Goal: Task Accomplishment & Management: Use online tool/utility

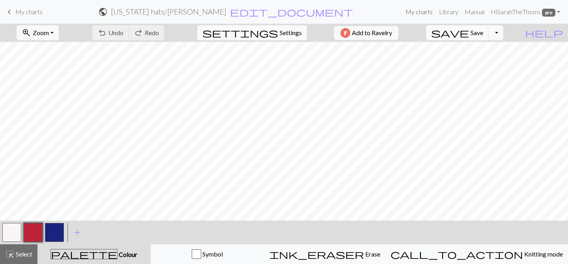
click at [412, 11] on link "My charts" at bounding box center [419, 12] width 34 height 16
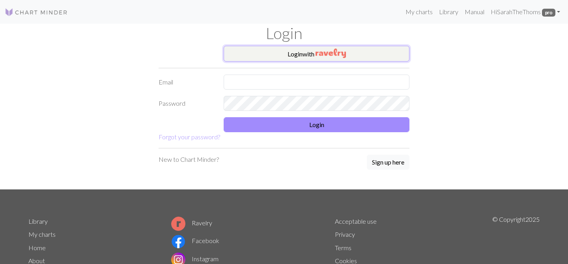
click at [330, 53] on img "button" at bounding box center [330, 53] width 30 height 9
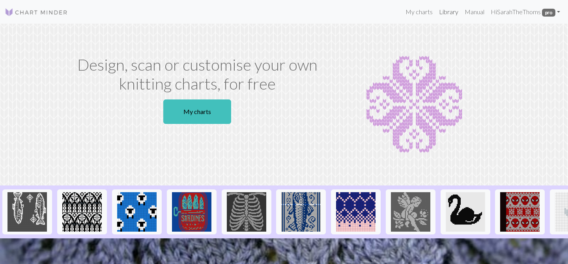
click at [450, 11] on link "Library" at bounding box center [449, 12] width 26 height 16
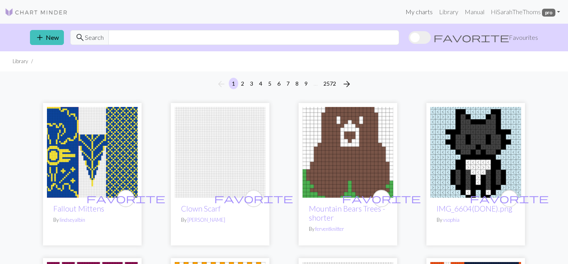
click at [417, 12] on link "My charts" at bounding box center [419, 12] width 34 height 16
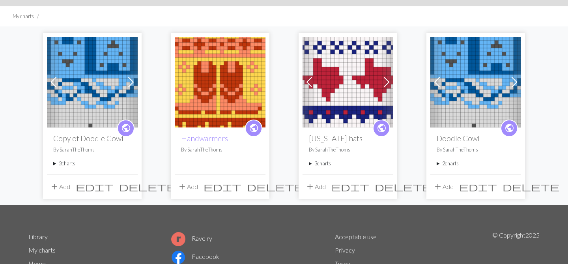
scroll to position [43, 0]
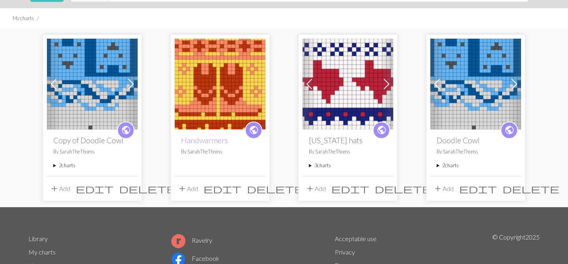
click at [312, 165] on summary "3 charts" at bounding box center [348, 165] width 78 height 7
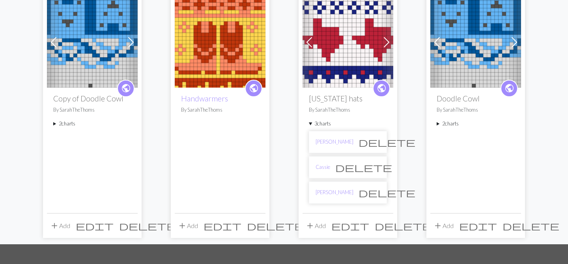
scroll to position [84, 0]
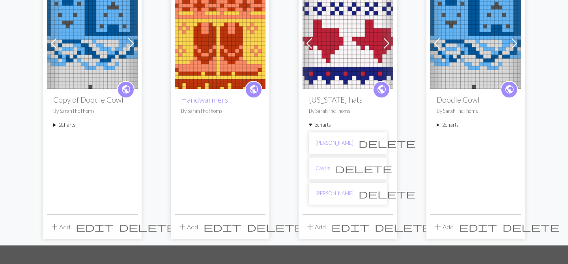
click at [323, 198] on li "Chris delete" at bounding box center [348, 194] width 78 height 22
click at [323, 194] on link "Chris" at bounding box center [334, 193] width 38 height 7
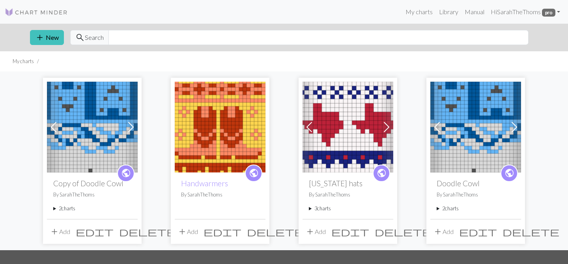
click at [310, 210] on summary "3 charts" at bounding box center [348, 208] width 78 height 7
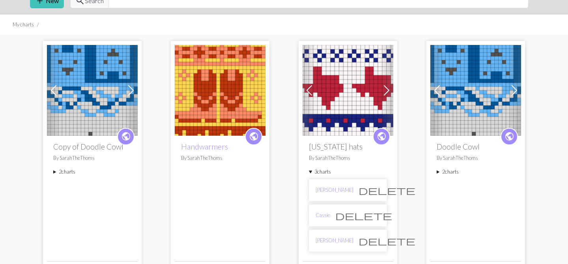
scroll to position [38, 0]
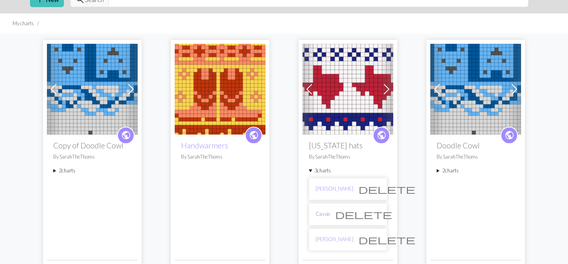
click at [321, 213] on link "Cassie" at bounding box center [322, 213] width 15 height 7
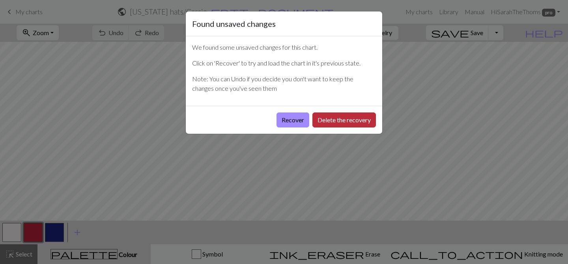
click at [340, 125] on button "Delete the recovery" at bounding box center [343, 119] width 63 height 15
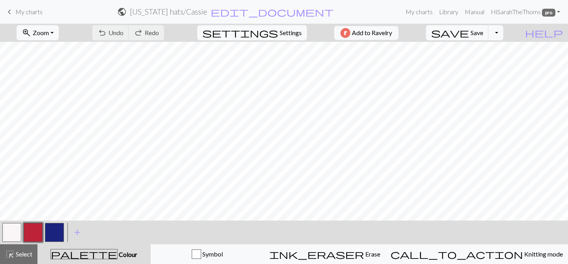
click at [15, 235] on button "button" at bounding box center [11, 232] width 19 height 19
click at [17, 261] on button "highlight_alt Select Select" at bounding box center [18, 254] width 37 height 20
click at [18, 233] on button "button" at bounding box center [11, 232] width 19 height 19
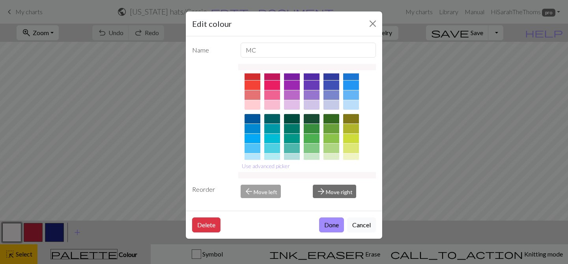
scroll to position [18, 0]
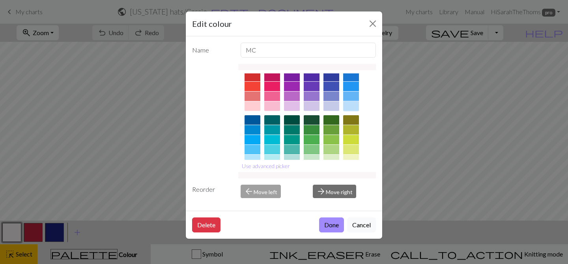
click at [351, 105] on div at bounding box center [351, 105] width 16 height 9
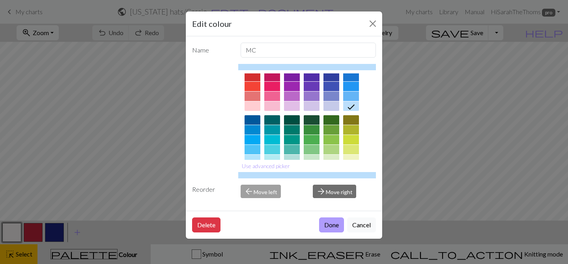
click at [323, 226] on button "Done" at bounding box center [331, 224] width 25 height 15
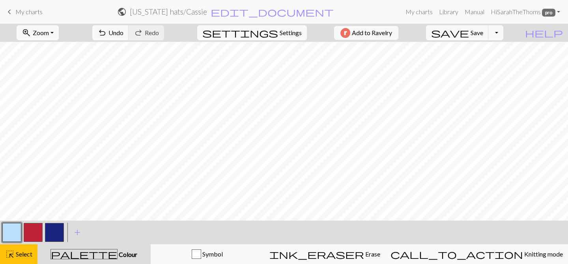
click at [34, 236] on button "button" at bounding box center [33, 232] width 19 height 19
click at [15, 235] on button "button" at bounding box center [11, 232] width 19 height 19
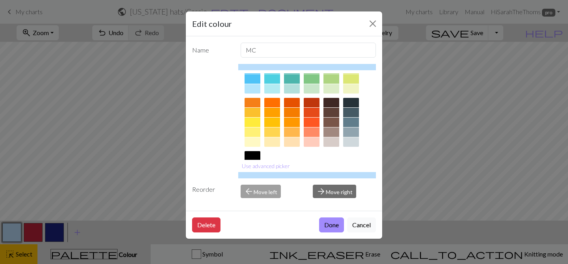
scroll to position [88, 0]
click at [271, 144] on div at bounding box center [272, 142] width 16 height 9
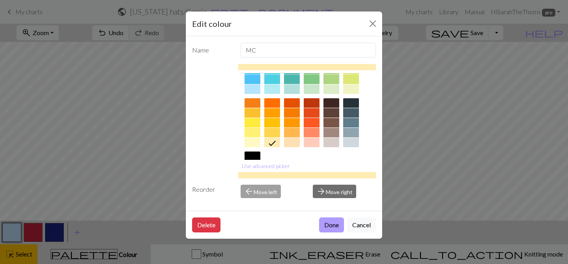
click at [332, 226] on button "Done" at bounding box center [331, 224] width 25 height 15
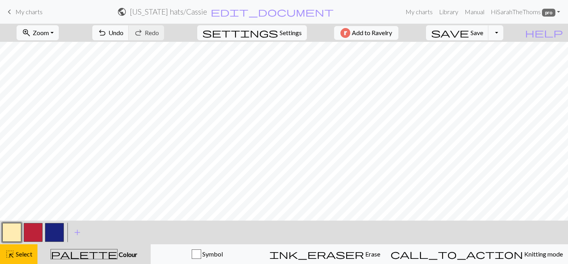
click at [38, 231] on button "button" at bounding box center [33, 232] width 19 height 19
click at [34, 231] on button "button" at bounding box center [33, 232] width 19 height 19
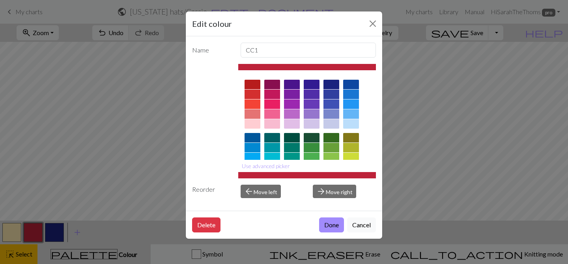
click at [348, 103] on div at bounding box center [351, 103] width 16 height 9
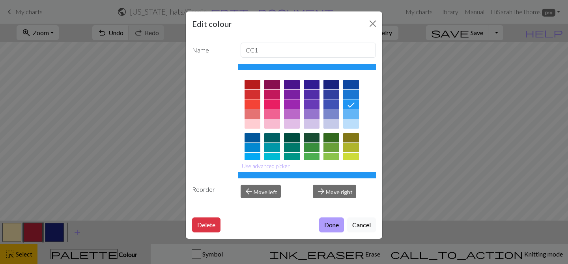
click at [333, 227] on button "Done" at bounding box center [331, 224] width 25 height 15
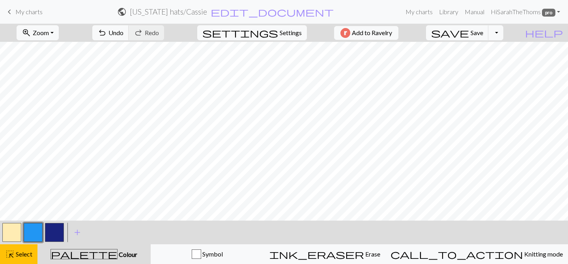
click at [53, 234] on button "button" at bounding box center [54, 232] width 19 height 19
click at [56, 232] on button "button" at bounding box center [54, 232] width 19 height 19
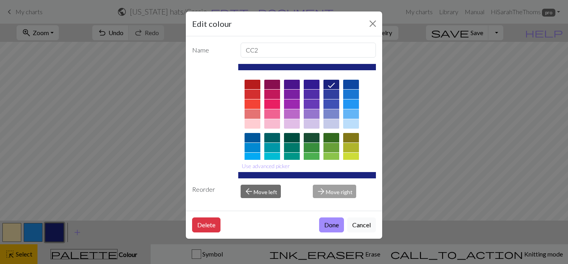
click at [352, 123] on div at bounding box center [351, 123] width 16 height 9
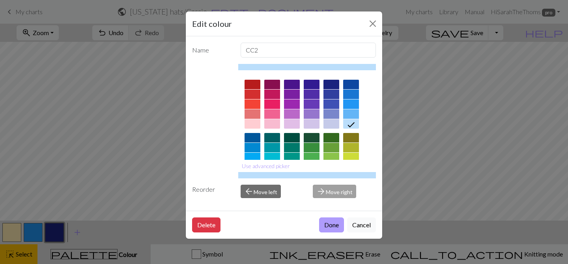
click at [329, 225] on button "Done" at bounding box center [331, 224] width 25 height 15
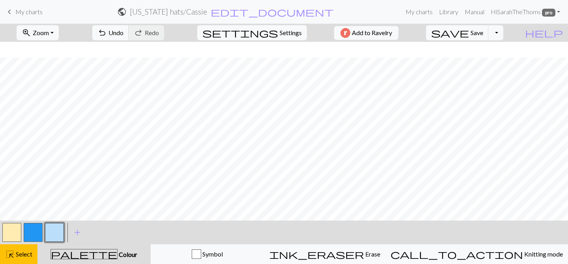
scroll to position [62, 0]
click at [15, 233] on button "button" at bounding box center [11, 232] width 19 height 19
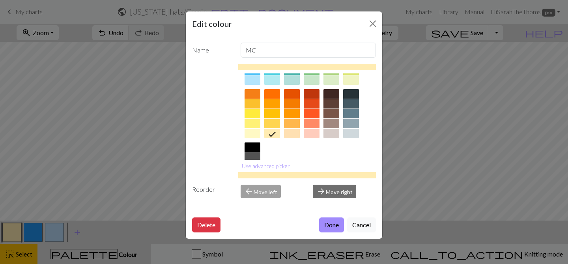
scroll to position [96, 0]
click at [358, 80] on div at bounding box center [351, 80] width 16 height 9
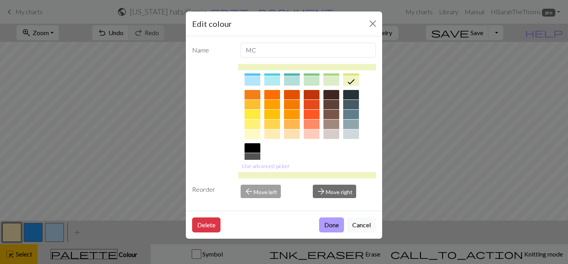
click at [333, 224] on button "Done" at bounding box center [331, 224] width 25 height 15
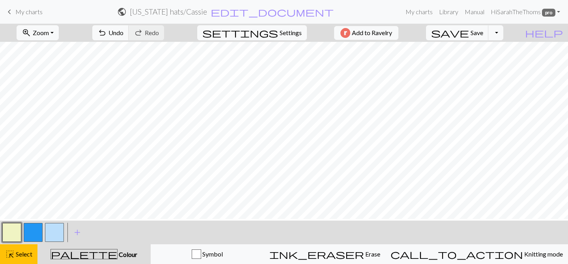
scroll to position [58, 0]
click at [32, 235] on button "button" at bounding box center [33, 232] width 19 height 19
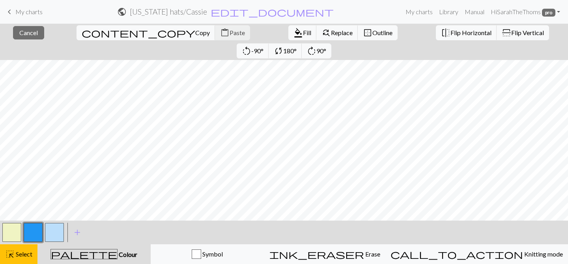
click at [118, 253] on span "Colour" at bounding box center [128, 253] width 20 height 7
click at [95, 254] on span "palette" at bounding box center [84, 253] width 66 height 11
click at [118, 252] on span "Colour" at bounding box center [128, 253] width 20 height 7
click at [32, 231] on button "button" at bounding box center [33, 232] width 19 height 19
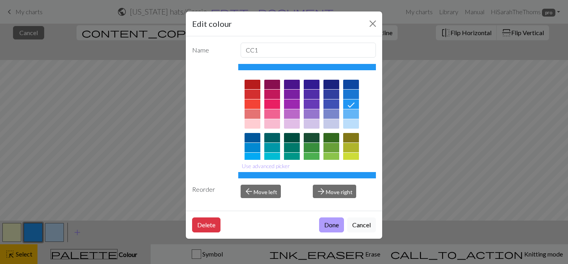
click at [335, 229] on button "Done" at bounding box center [331, 224] width 25 height 15
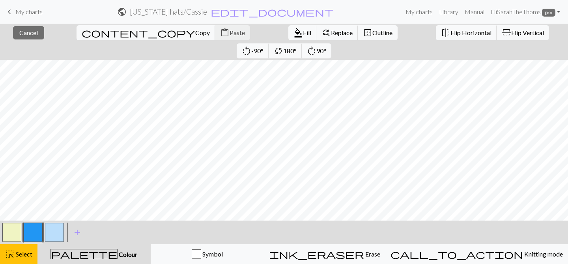
click at [35, 237] on button "button" at bounding box center [33, 232] width 19 height 19
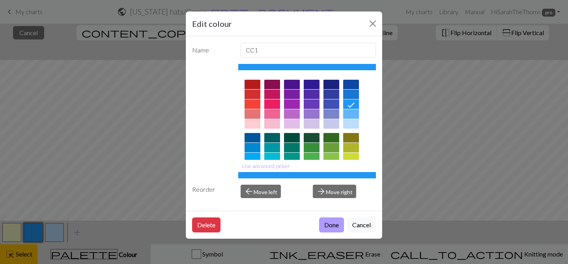
click at [338, 227] on button "Done" at bounding box center [331, 224] width 25 height 15
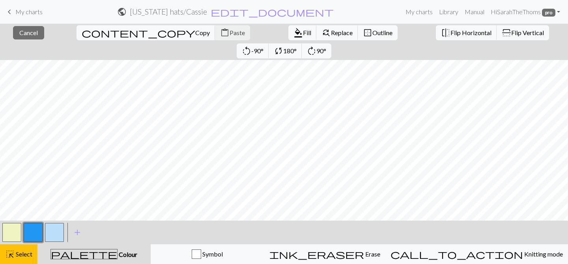
click at [131, 253] on div "palette Colour Colour" at bounding box center [94, 254] width 104 height 10
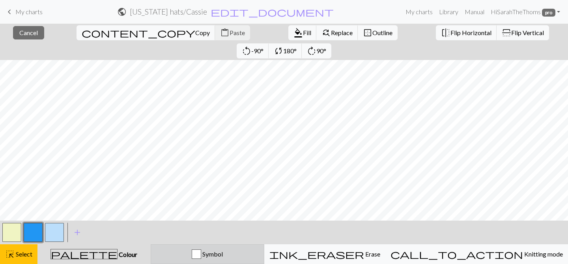
click at [223, 251] on span "Symbol" at bounding box center [212, 253] width 22 height 7
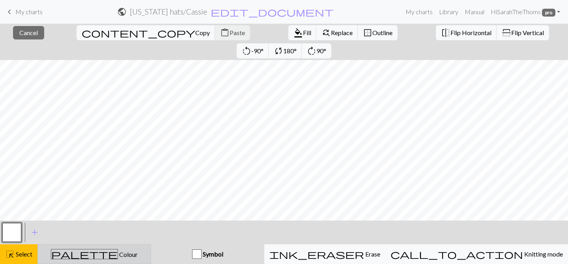
click at [118, 254] on span "Colour" at bounding box center [128, 253] width 20 height 7
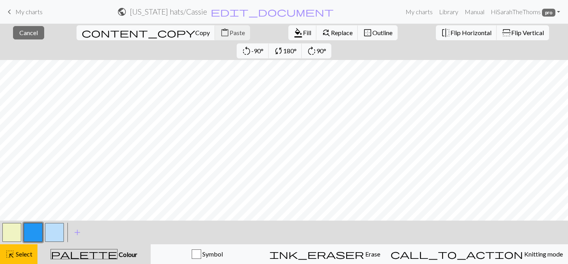
click at [32, 235] on button "button" at bounding box center [33, 232] width 19 height 19
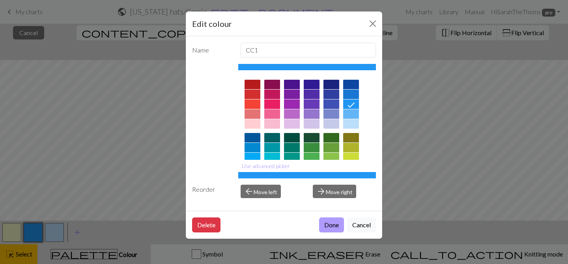
click at [336, 227] on button "Done" at bounding box center [331, 224] width 25 height 15
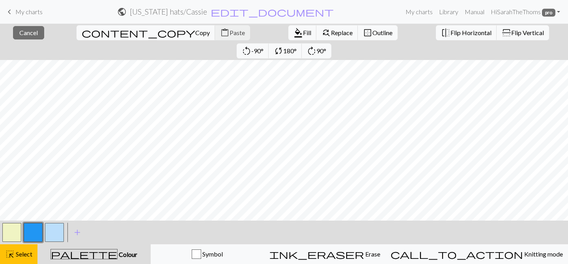
click at [54, 233] on button "button" at bounding box center [54, 232] width 19 height 19
click at [303, 35] on span "Fill" at bounding box center [307, 32] width 8 height 7
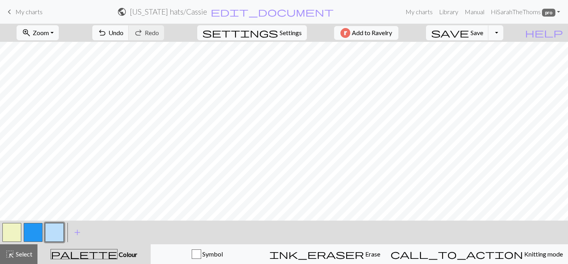
click at [28, 229] on button "button" at bounding box center [33, 232] width 19 height 19
